Goal: Find specific page/section: Find specific page/section

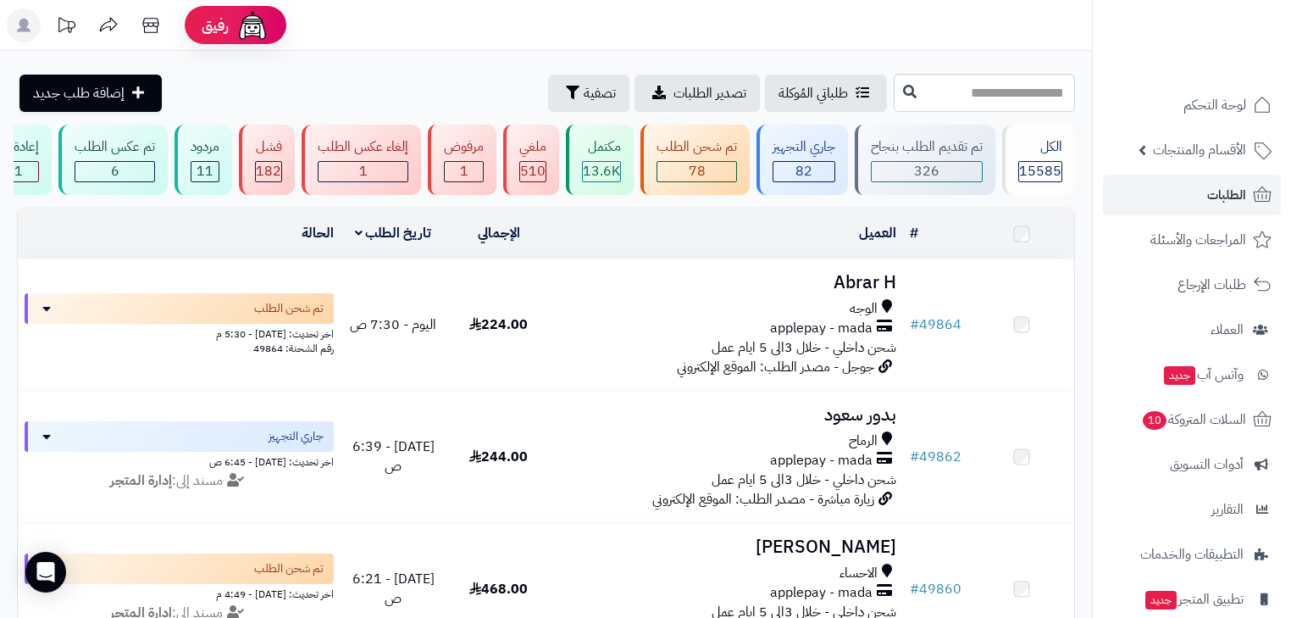
scroll to position [2499, 0]
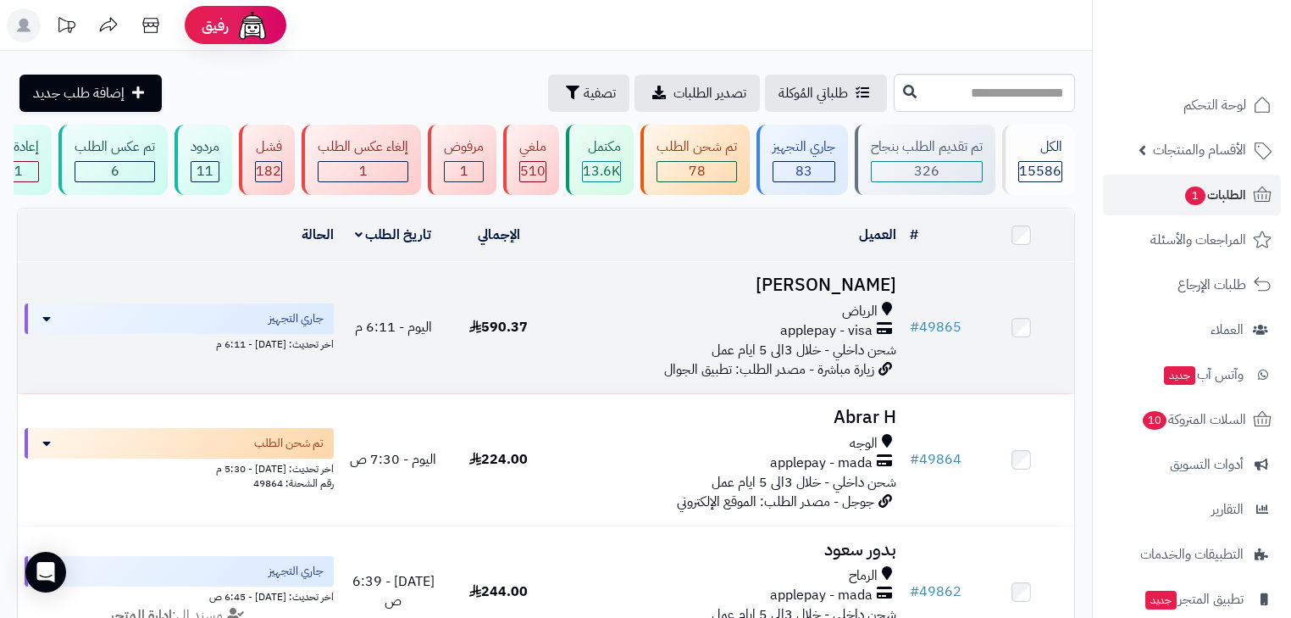
click at [830, 316] on div "الرياض" at bounding box center [727, 311] width 338 height 19
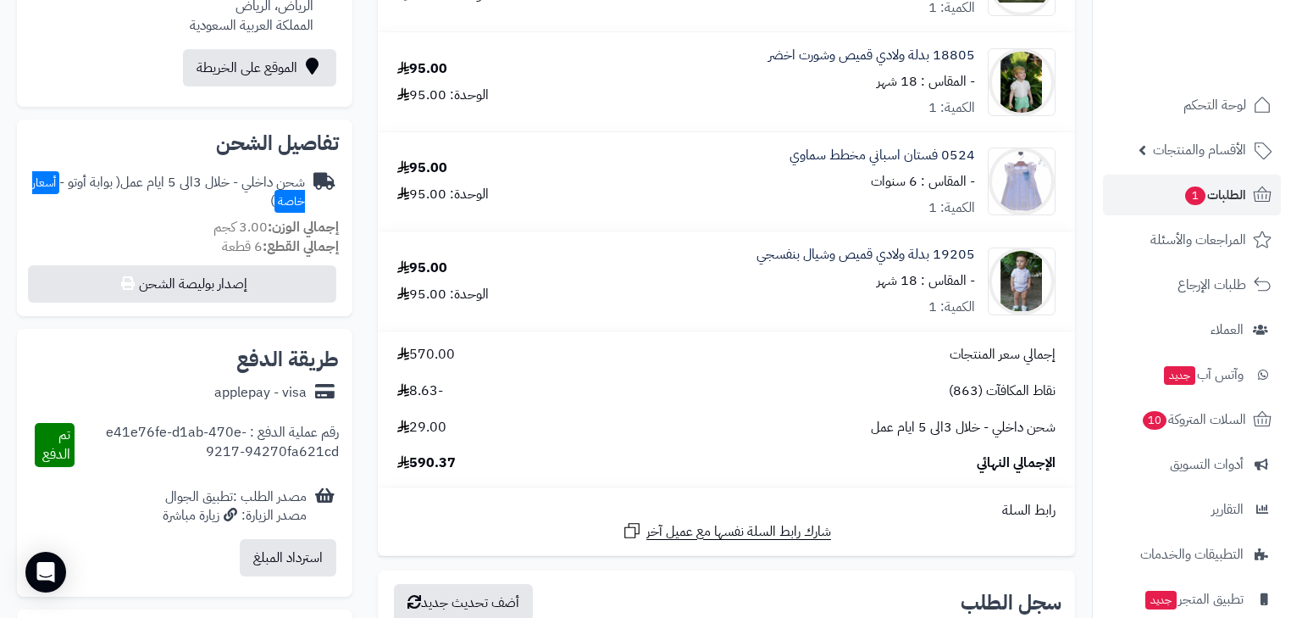
scroll to position [542, 0]
